Goal: Transaction & Acquisition: Purchase product/service

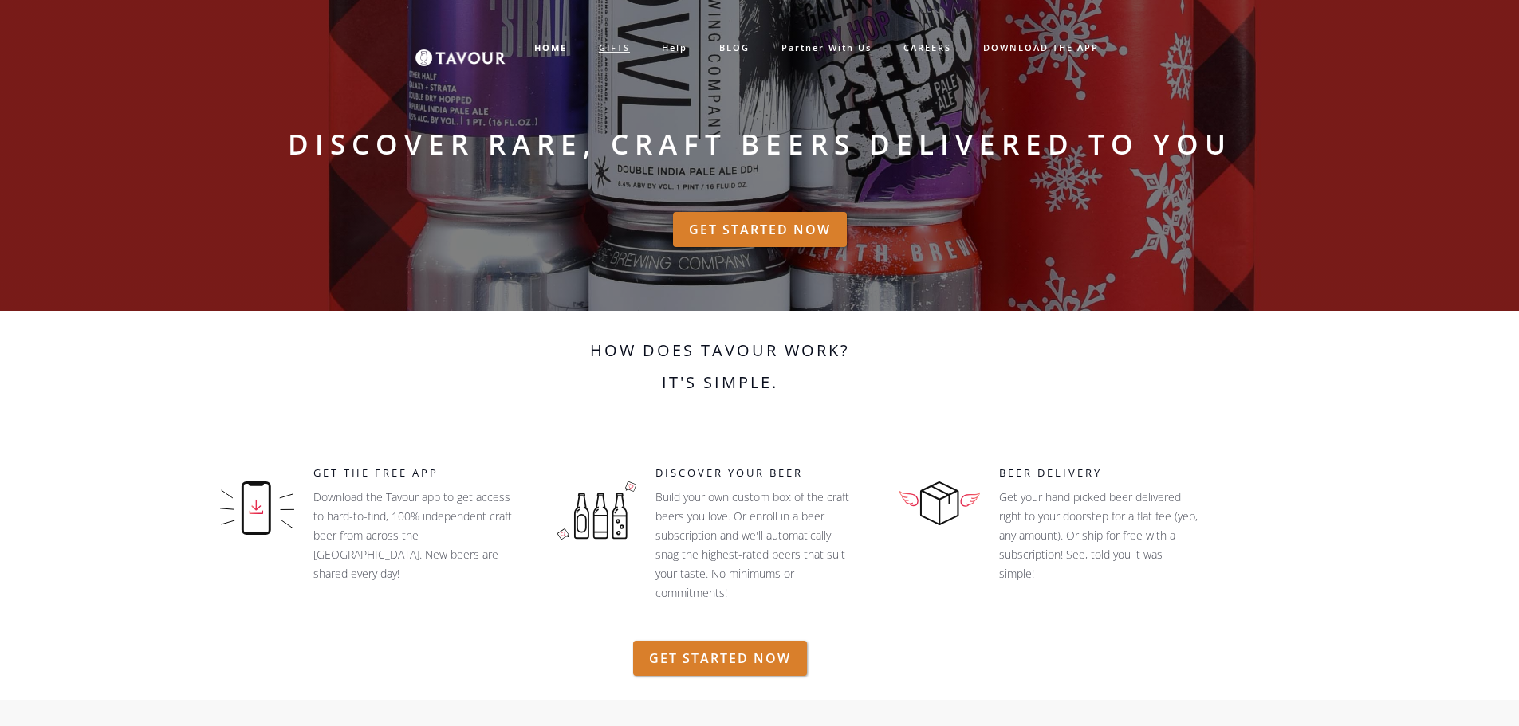
click at [608, 41] on link "GIFTS" at bounding box center [614, 48] width 63 height 26
click at [602, 49] on link "GIFTS" at bounding box center [614, 48] width 63 height 26
click at [819, 238] on link "GET STARTED NOW" at bounding box center [760, 229] width 174 height 35
click at [611, 45] on link "GIFTS" at bounding box center [614, 48] width 63 height 26
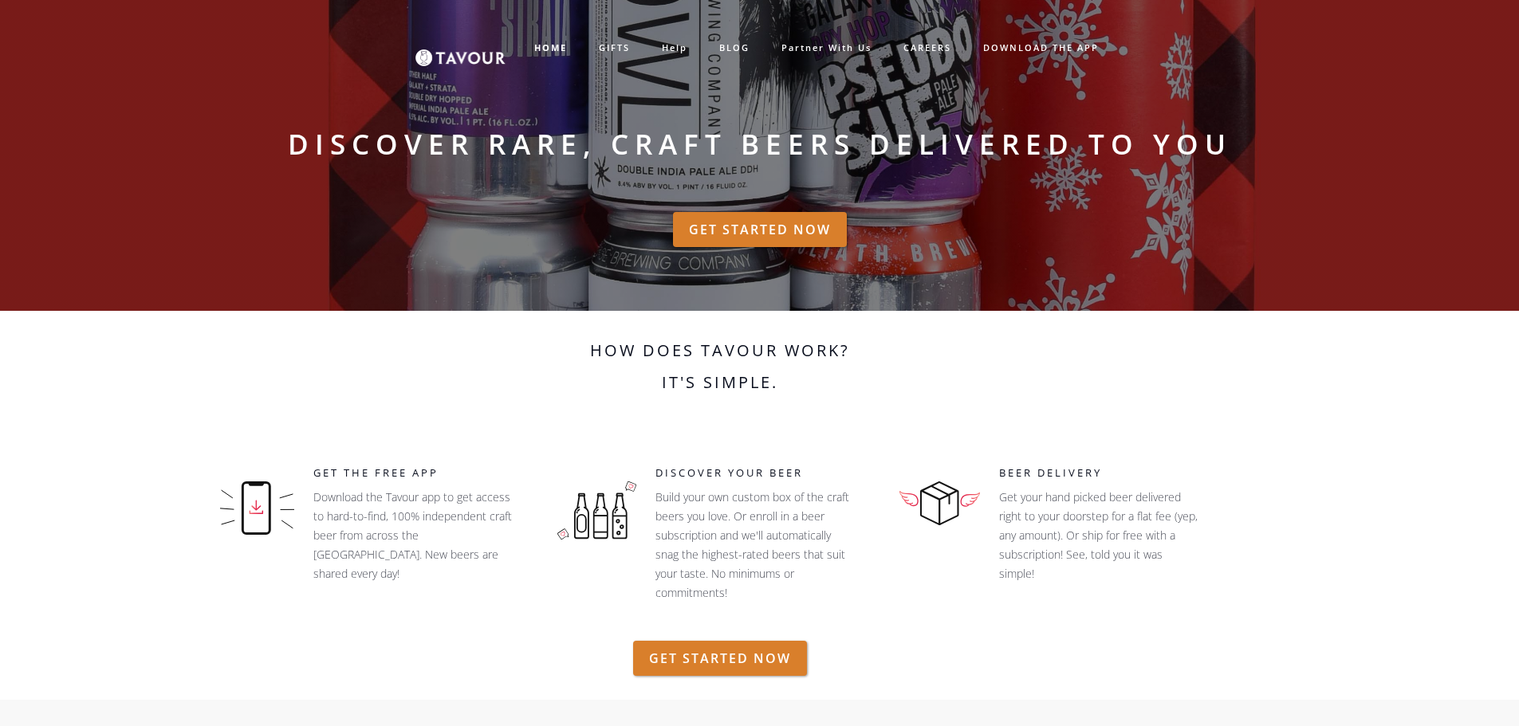
click at [455, 63] on img at bounding box center [460, 47] width 90 height 37
click at [559, 49] on strong "HOME" at bounding box center [550, 47] width 33 height 12
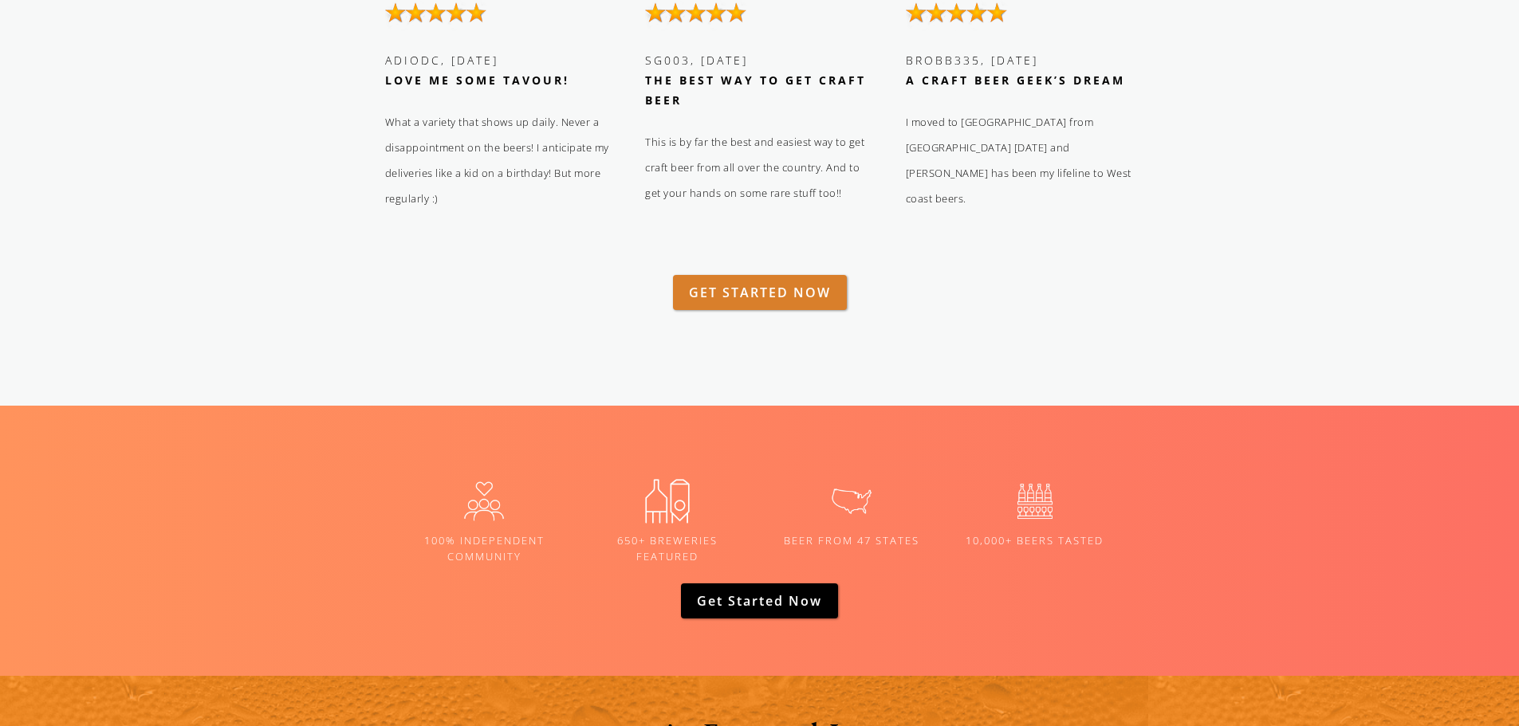
scroll to position [2392, 0]
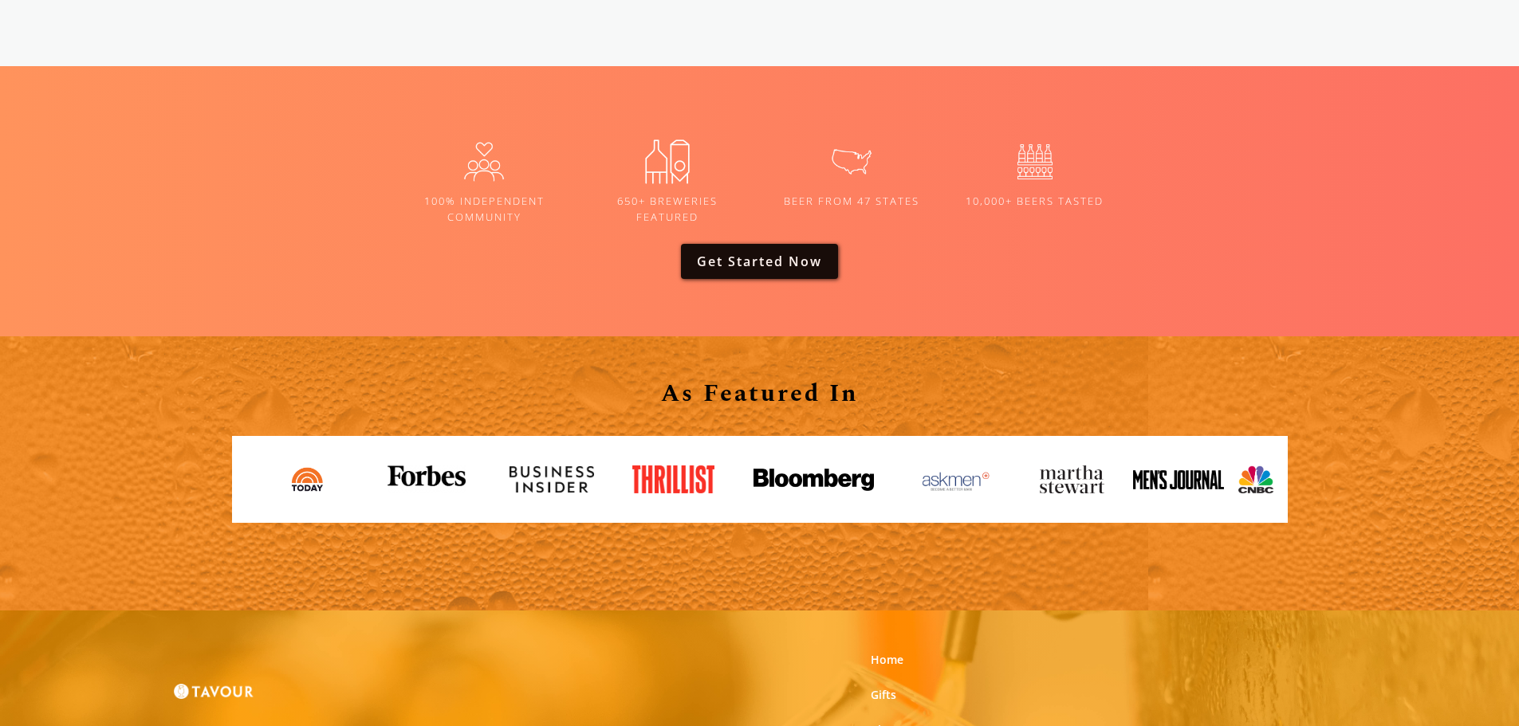
click at [745, 261] on link "Get Started now" at bounding box center [759, 261] width 157 height 35
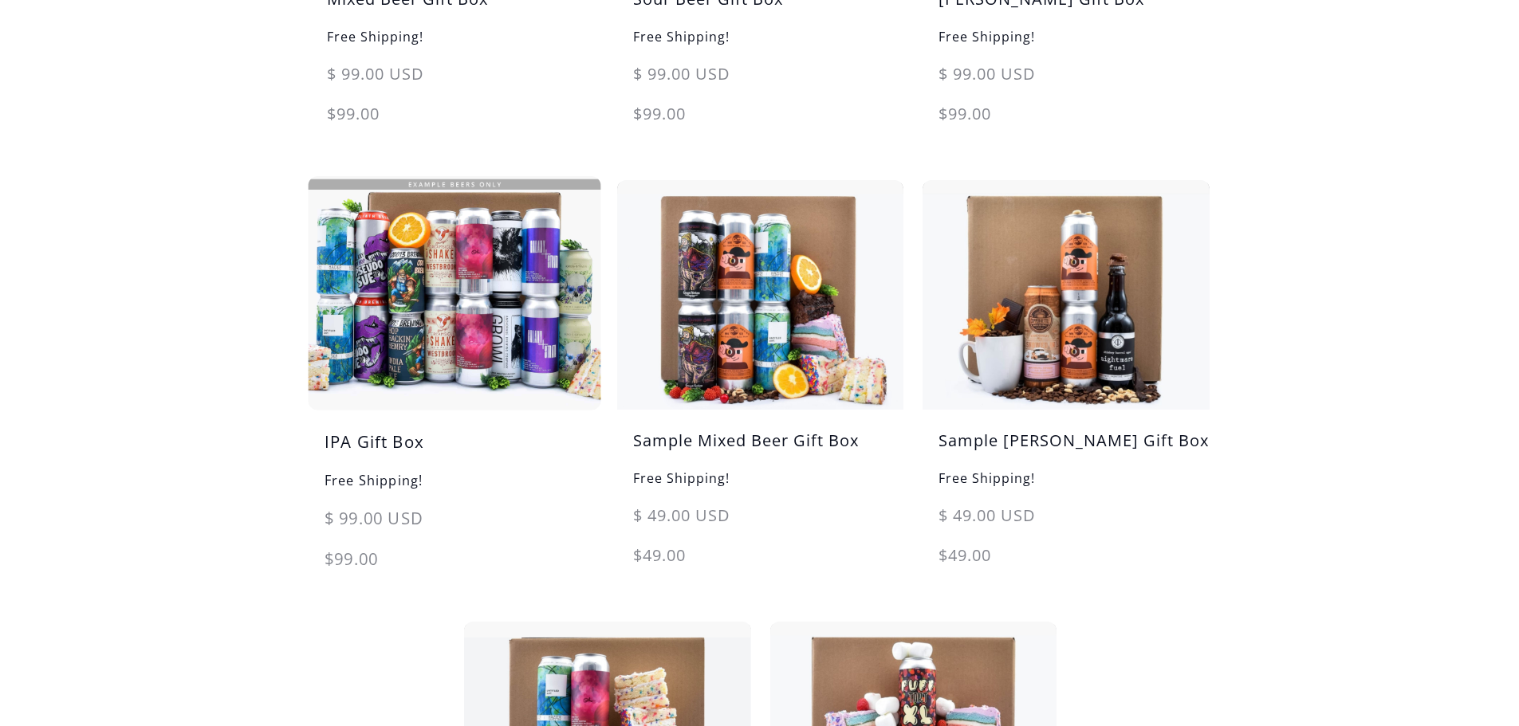
scroll to position [638, 0]
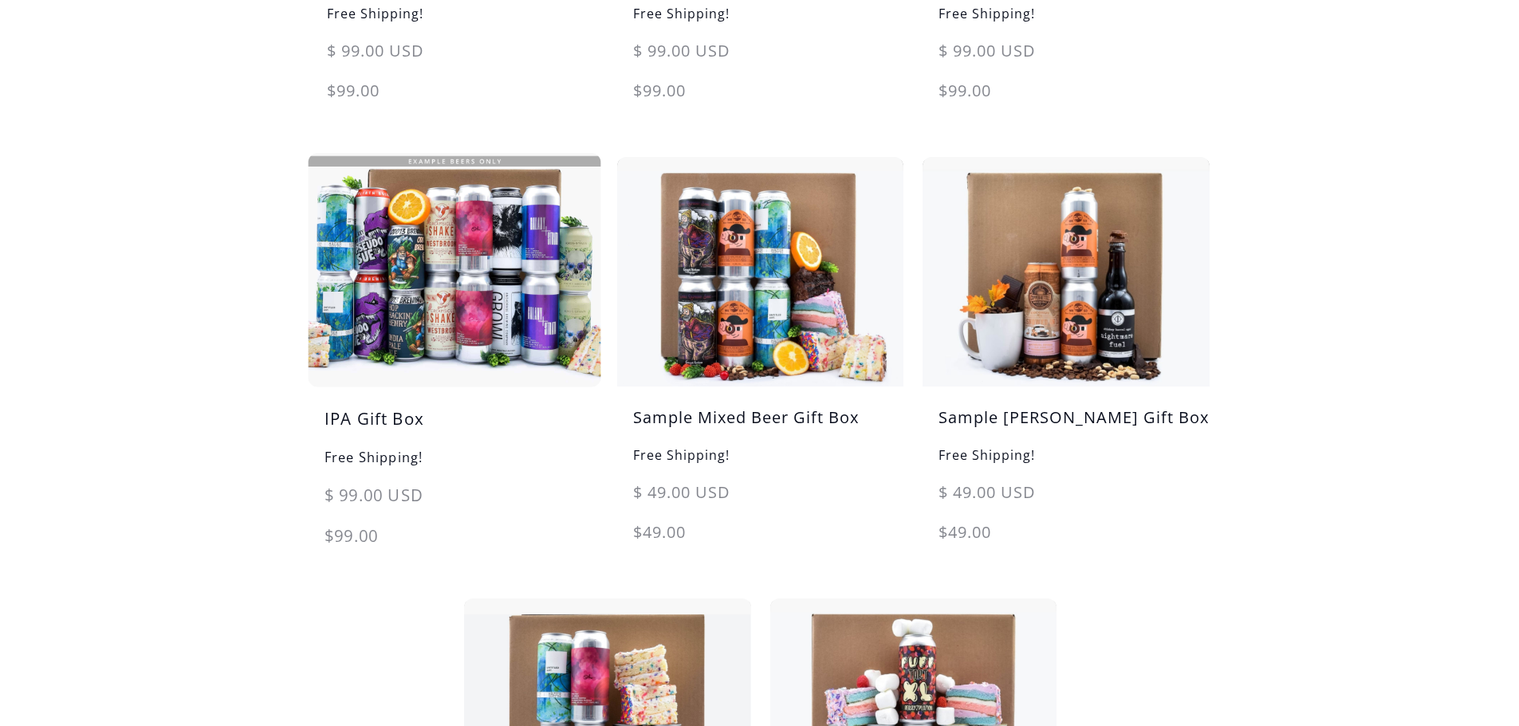
click at [448, 340] on img at bounding box center [453, 271] width 301 height 242
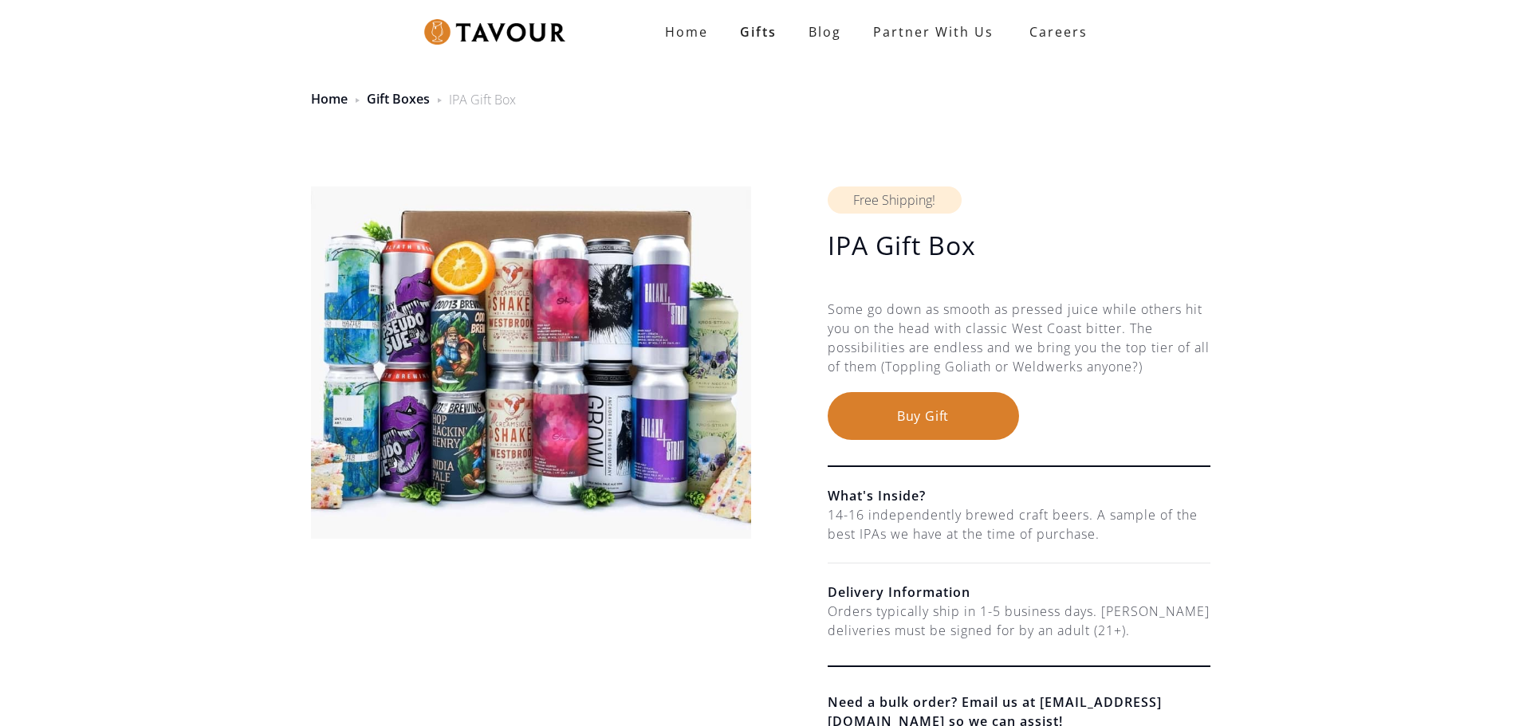
drag, startPoint x: 861, startPoint y: 301, endPoint x: 1285, endPoint y: 396, distance: 434.6
click at [1285, 396] on div "IPA Gift Box $ 99.00 USD $ 99.00 USD Free Shipping! IPA Gift Box $ 99.00 USD $ …" at bounding box center [759, 471] width 1519 height 684
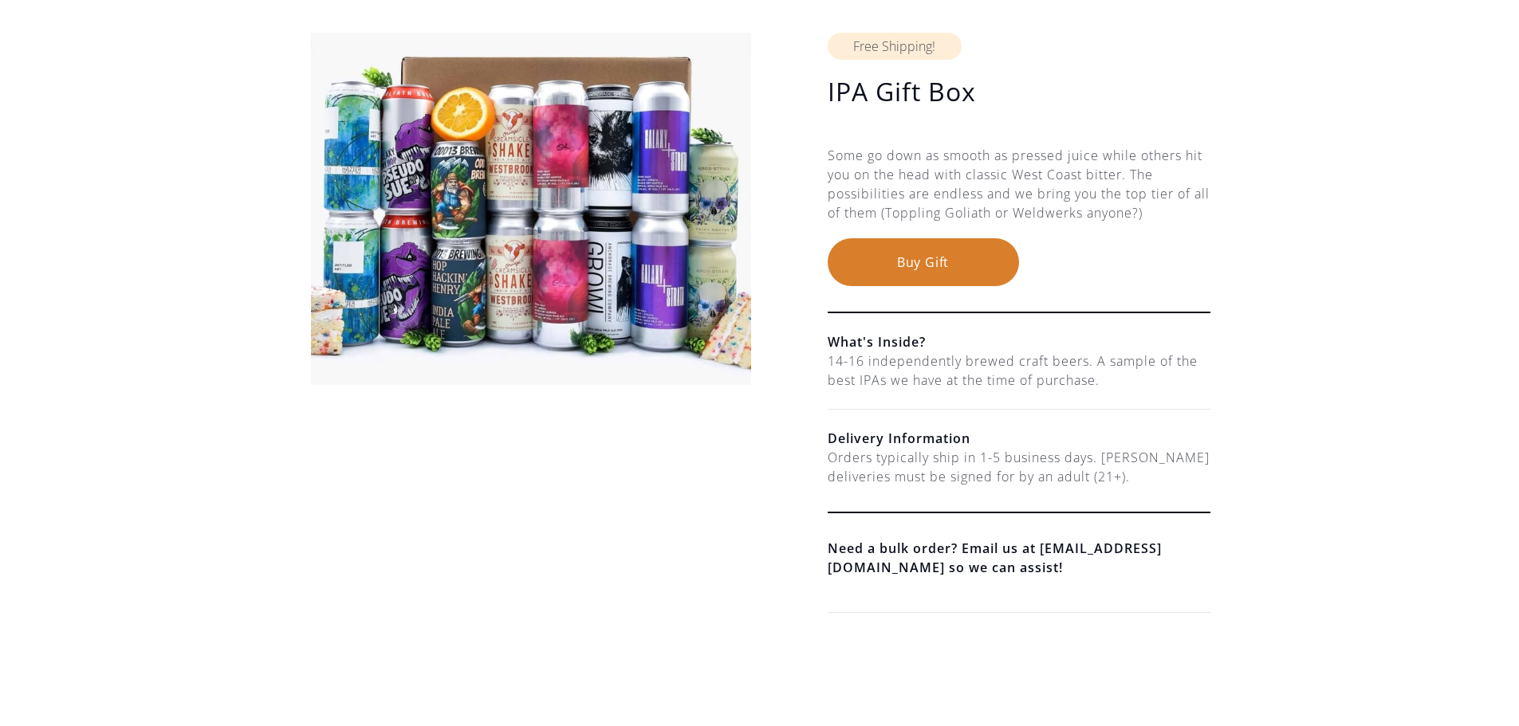
scroll to position [159, 0]
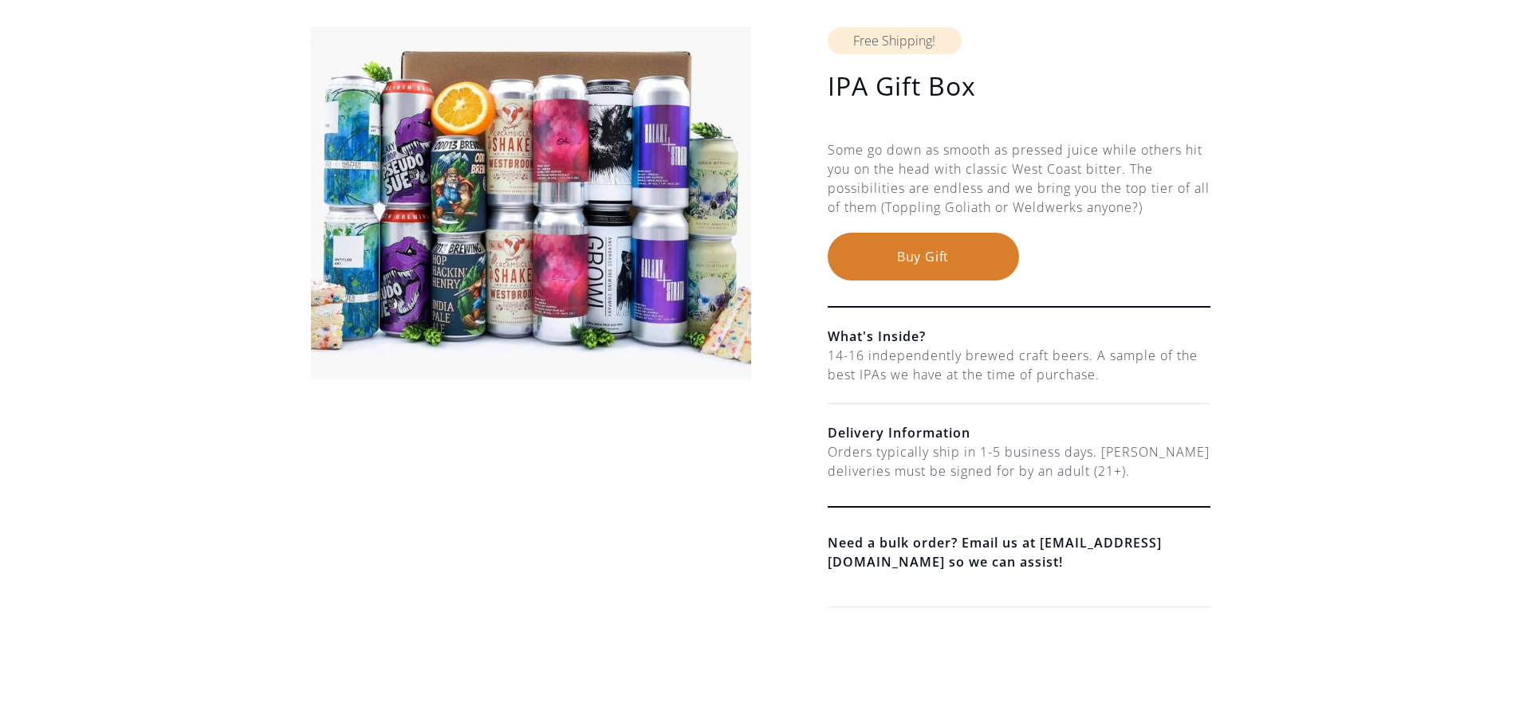
click at [930, 262] on button "Buy Gift" at bounding box center [922, 257] width 191 height 48
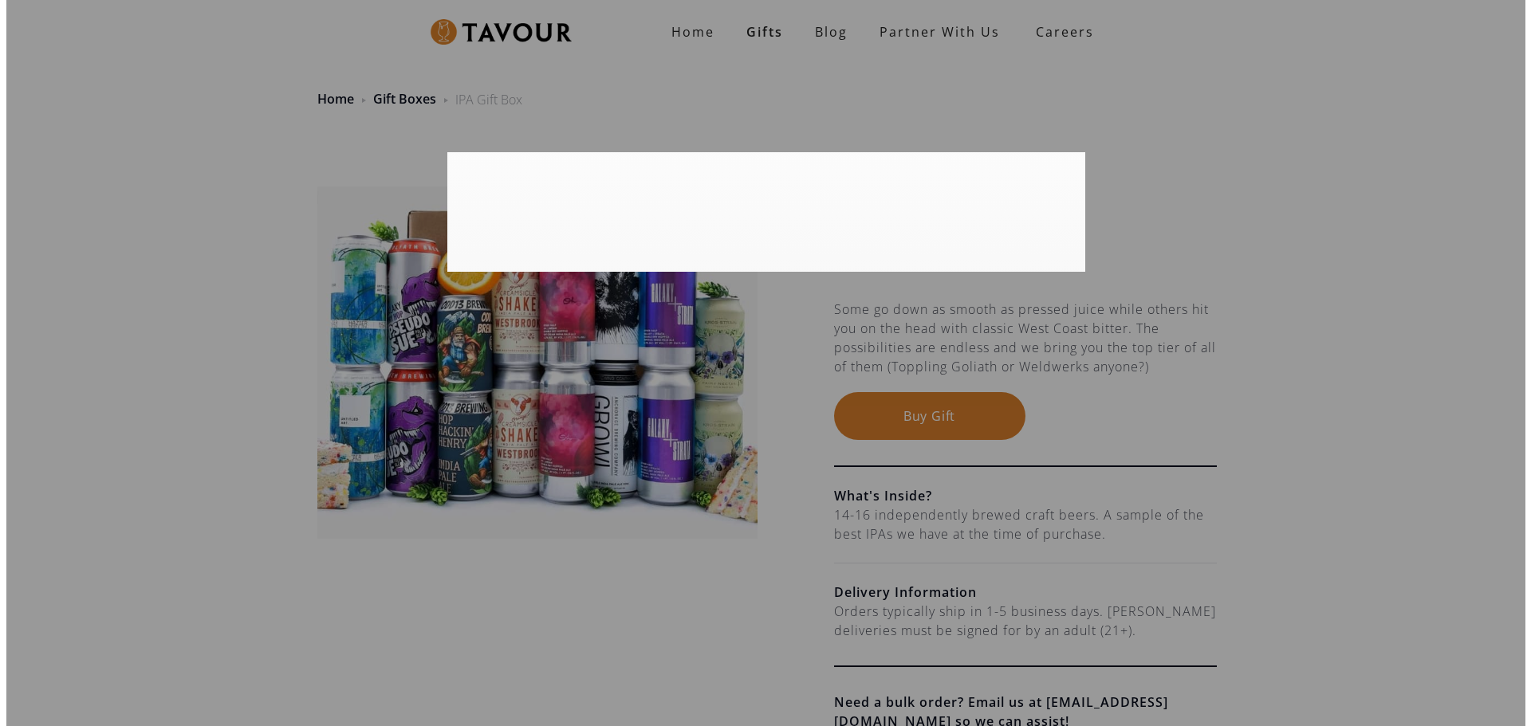
scroll to position [0, 0]
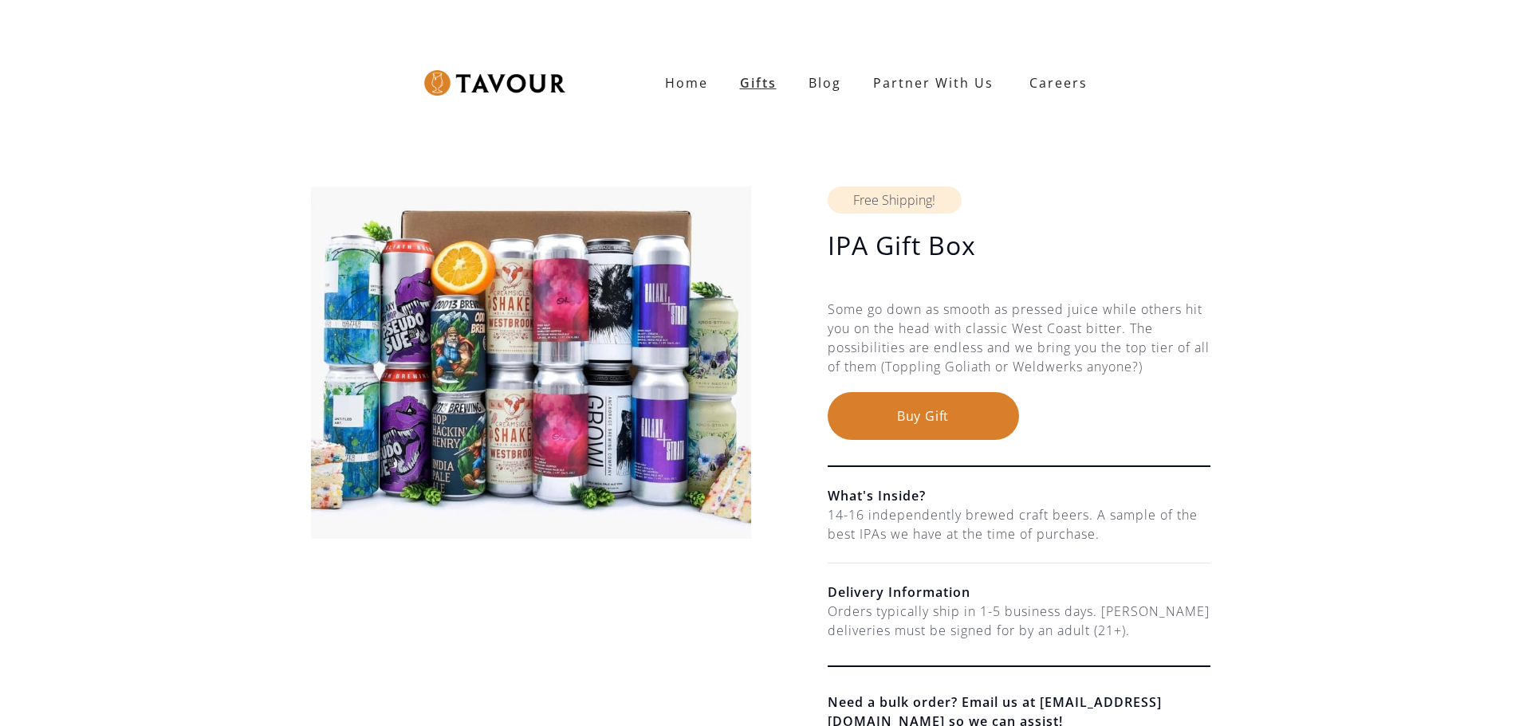
click at [769, 85] on link "Gifts" at bounding box center [758, 83] width 69 height 32
click at [975, 408] on button "Buy Gift" at bounding box center [922, 416] width 191 height 48
